Goal: Task Accomplishment & Management: Manage account settings

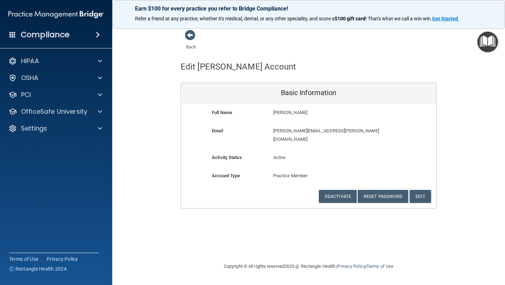
click at [39, 35] on h4 "Compliance" at bounding box center [45, 35] width 49 height 10
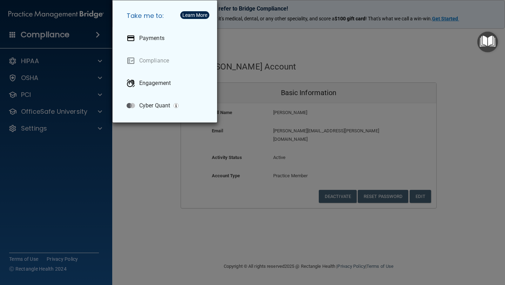
click at [48, 17] on div "Take me to: Payments Compliance Engagement Cyber Quant" at bounding box center [252, 142] width 505 height 285
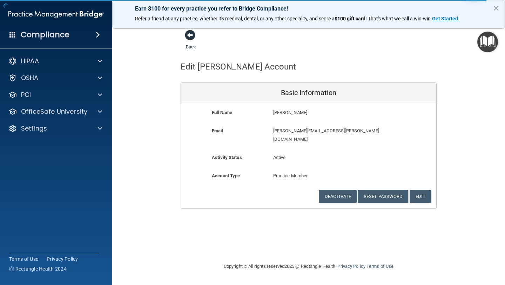
click at [188, 45] on link "Back" at bounding box center [191, 43] width 10 height 14
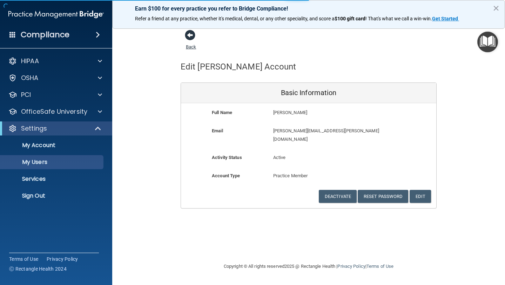
select select "20"
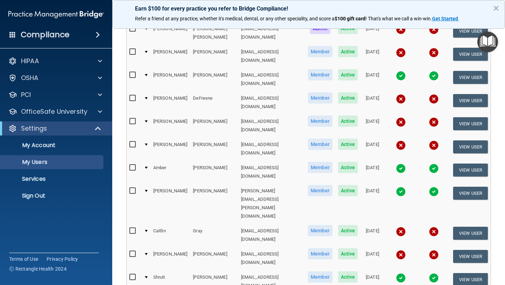
scroll to position [198, 0]
click at [470, 141] on button "View User" at bounding box center [470, 147] width 35 height 13
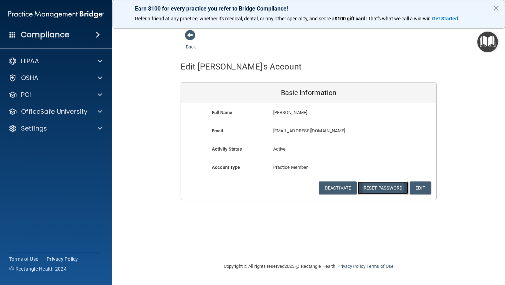
click at [379, 186] on button "Reset Password" at bounding box center [383, 187] width 50 height 13
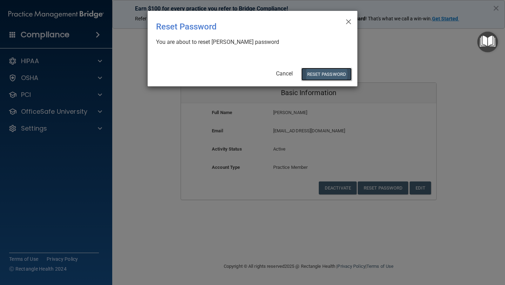
click at [327, 72] on button "Reset Password" at bounding box center [326, 74] width 50 height 13
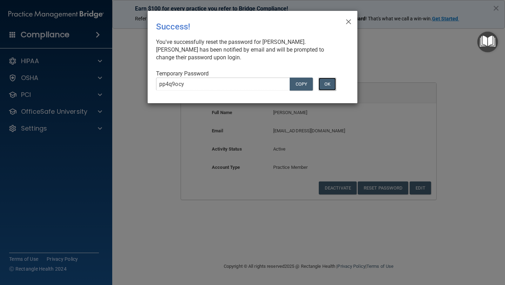
click at [329, 82] on button "OK" at bounding box center [327, 83] width 18 height 13
